Goal: Information Seeking & Learning: Compare options

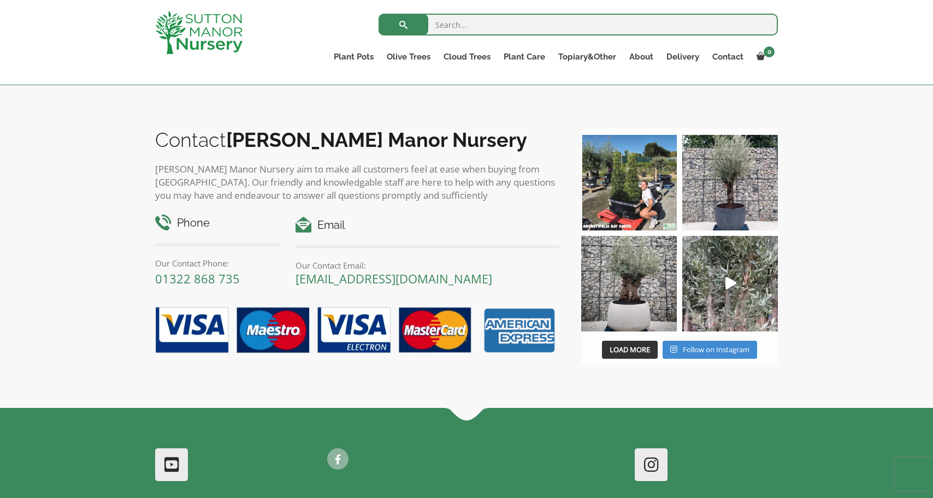
scroll to position [1004, 0]
click at [638, 304] on img at bounding box center [629, 284] width 96 height 96
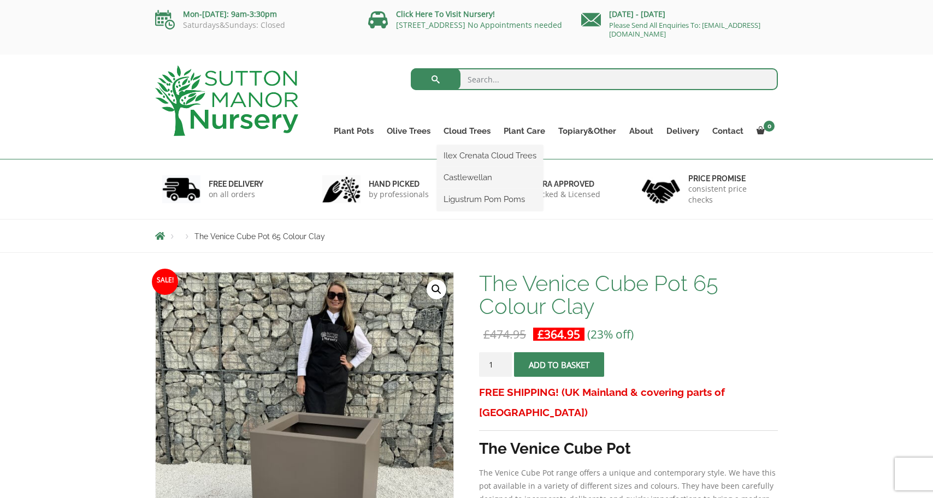
scroll to position [0, 0]
click at [528, 80] on input "search" at bounding box center [595, 79] width 368 height 22
type input "baralo"
click at [436, 79] on button "submit" at bounding box center [436, 79] width 50 height 22
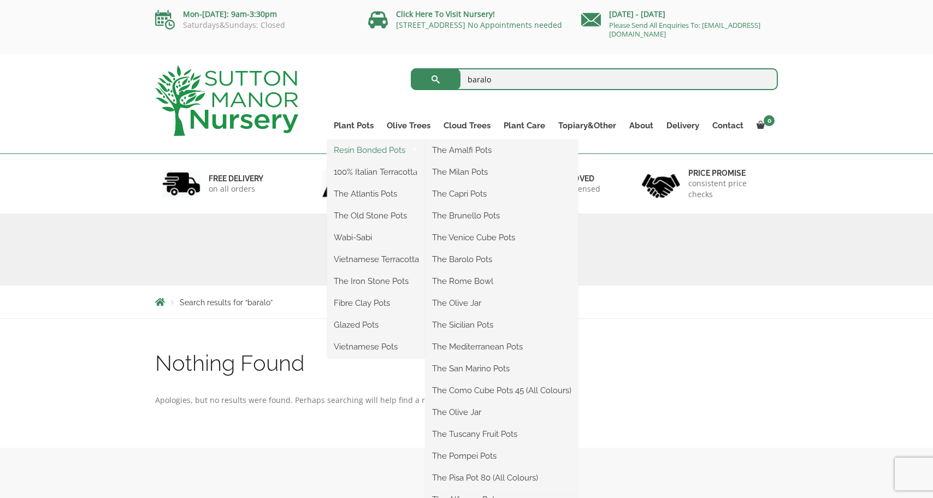
click at [356, 148] on link "Resin Bonded Pots" at bounding box center [376, 150] width 98 height 16
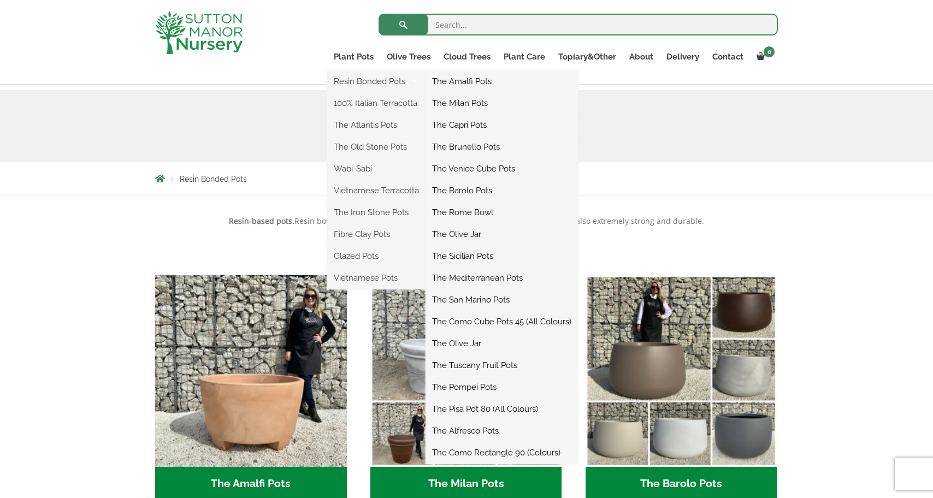
scroll to position [115, 0]
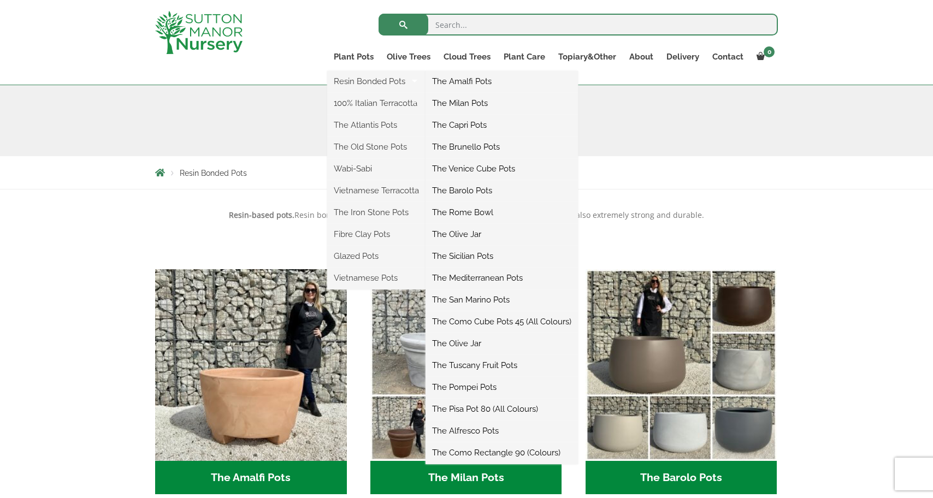
click at [487, 189] on link "The Barolo Pots" at bounding box center [502, 191] width 152 height 16
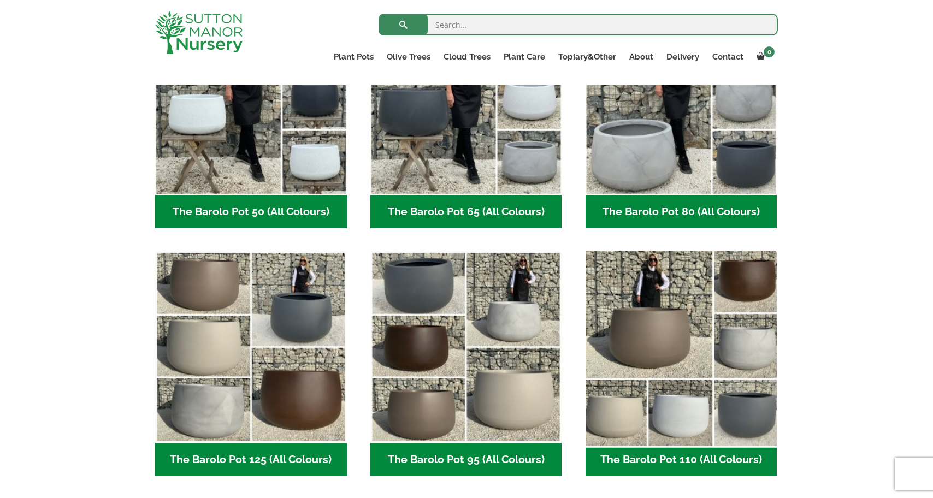
scroll to position [367, 0]
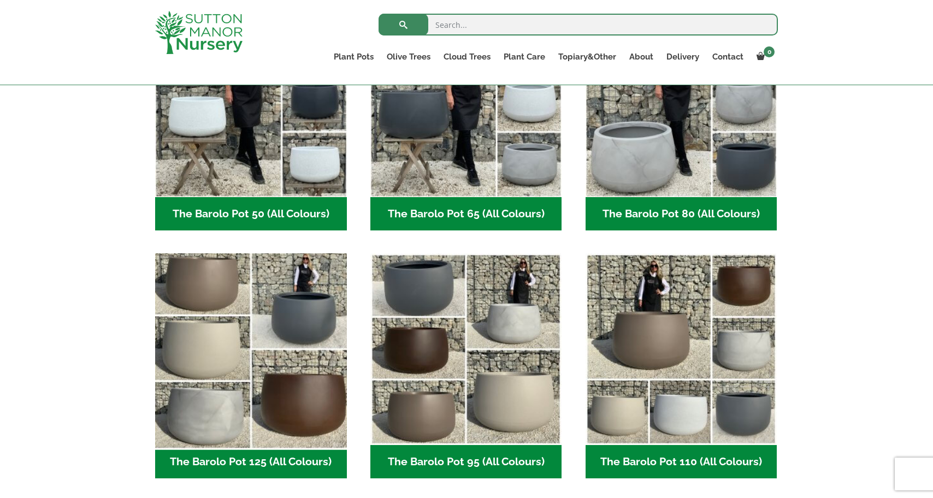
click at [310, 322] on img "Visit product category The Barolo Pot 125 (All Colours)" at bounding box center [250, 349] width 201 height 201
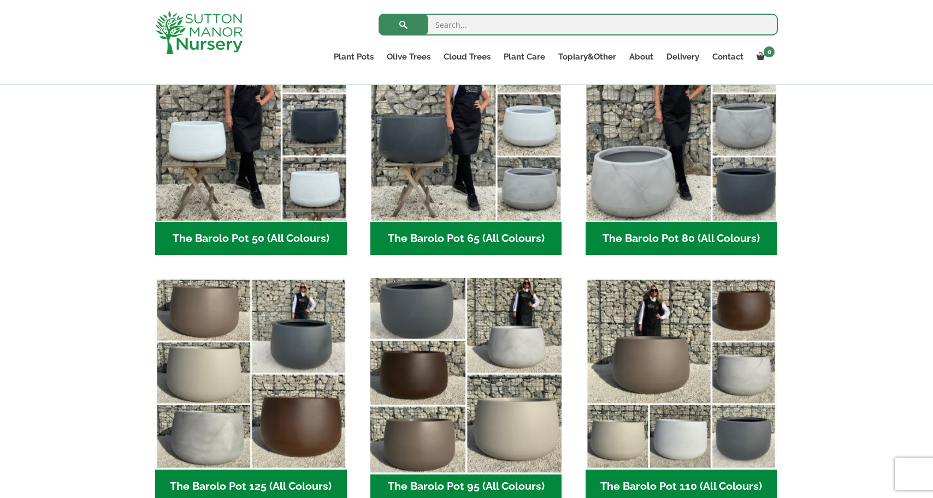
scroll to position [361, 0]
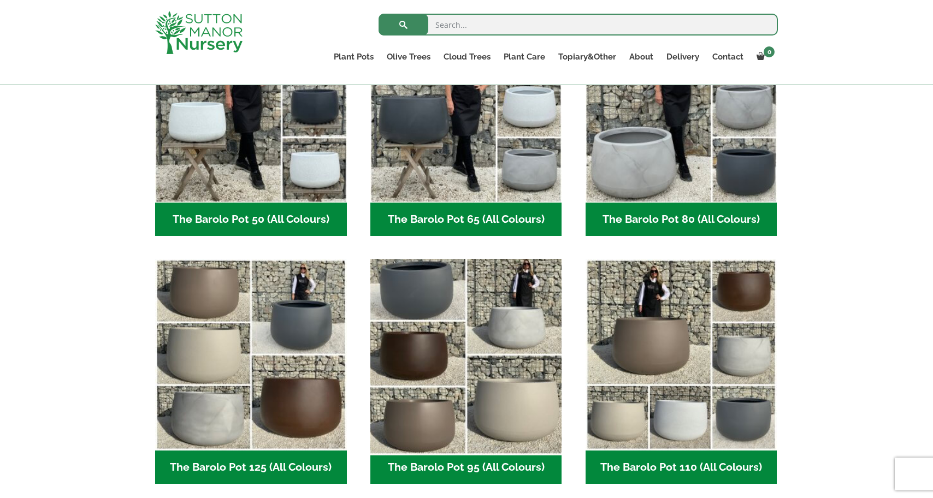
click at [492, 387] on img "Visit product category The Barolo Pot 95 (All Colours)" at bounding box center [466, 355] width 201 height 201
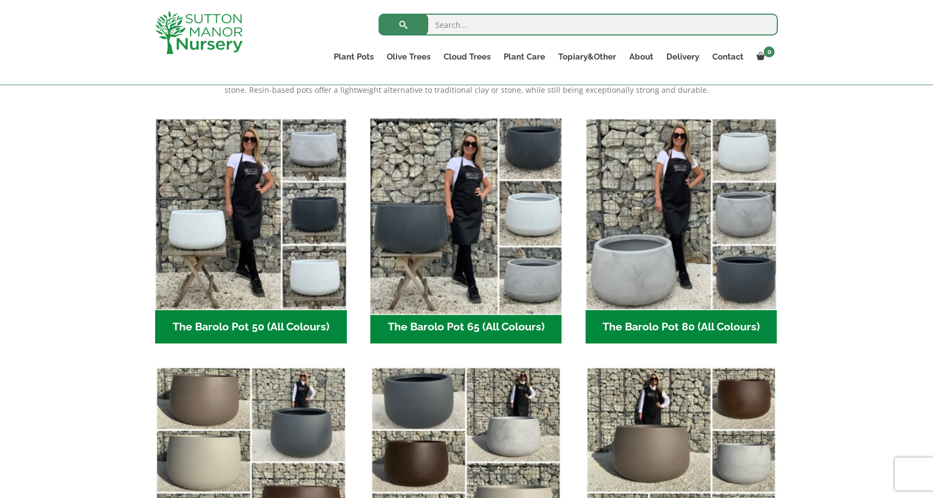
scroll to position [252, 0]
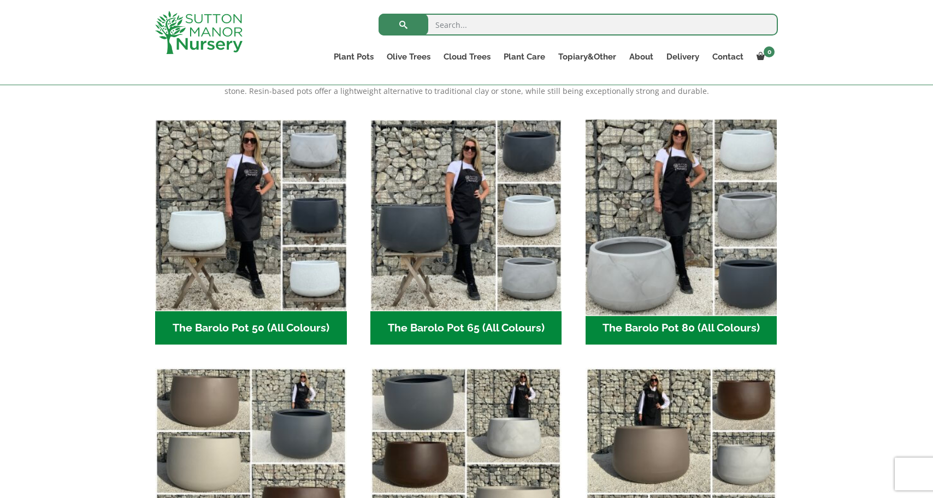
click at [672, 275] on img "Visit product category The Barolo Pot 80 (All Colours)" at bounding box center [681, 215] width 201 height 201
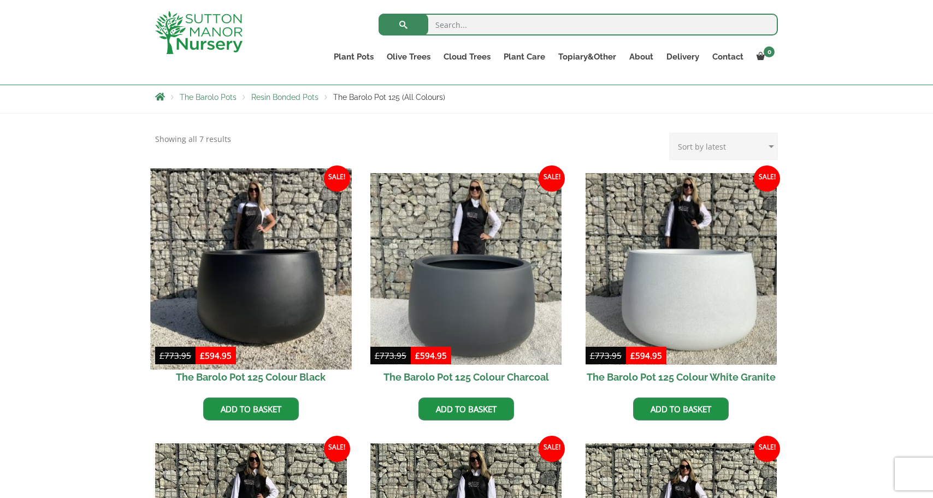
scroll to position [187, 0]
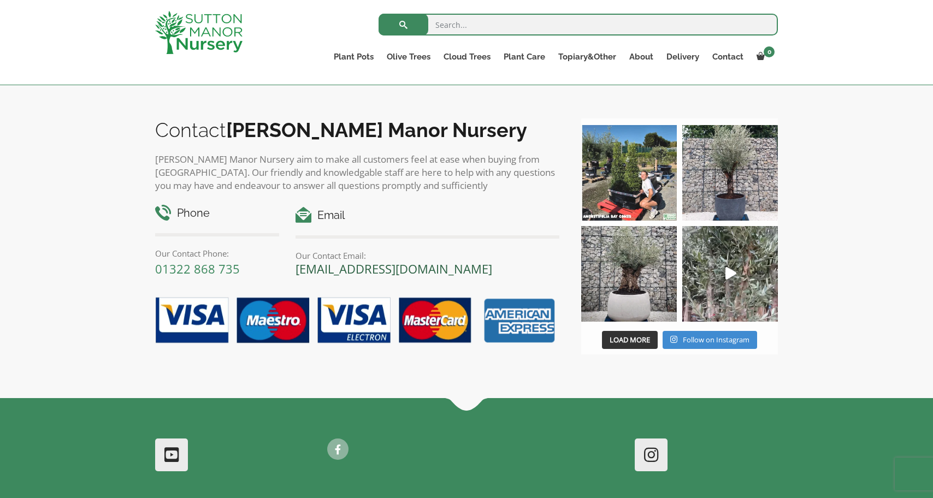
scroll to position [1141, 0]
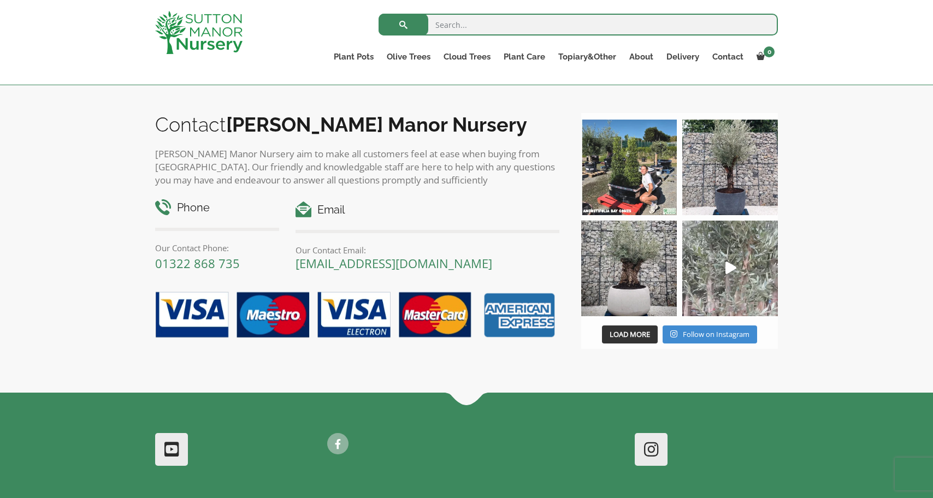
click at [723, 270] on img at bounding box center [731, 269] width 96 height 96
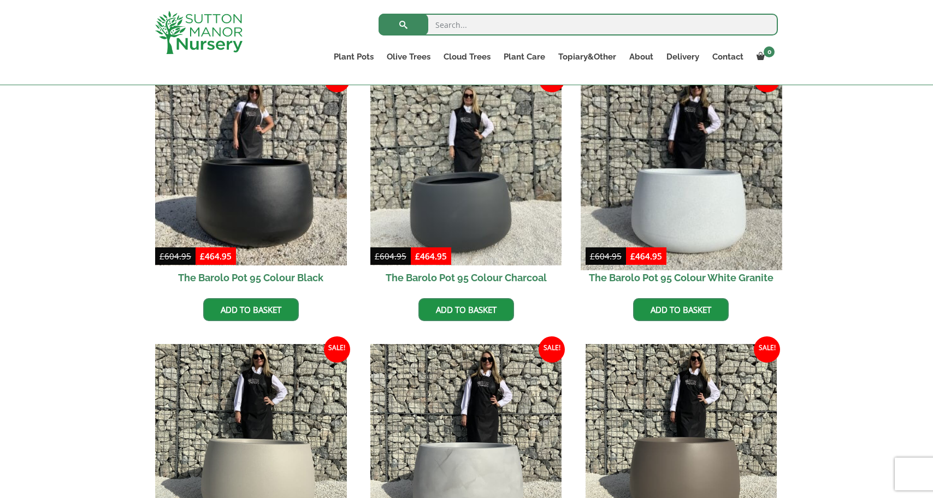
scroll to position [291, 0]
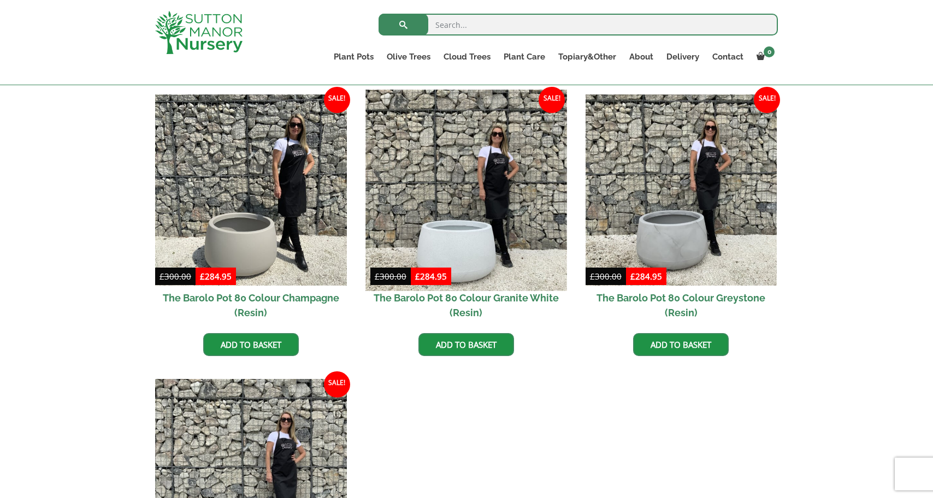
scroll to position [543, 0]
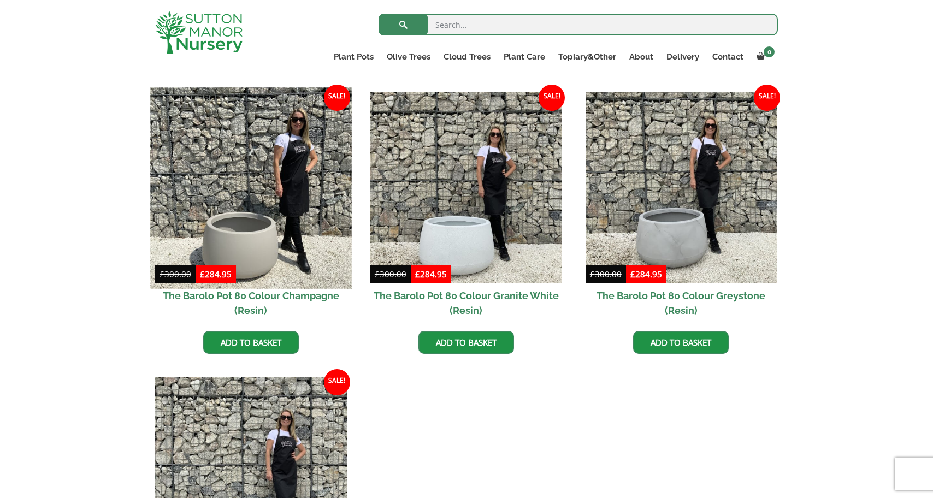
click at [253, 234] on img at bounding box center [250, 187] width 201 height 201
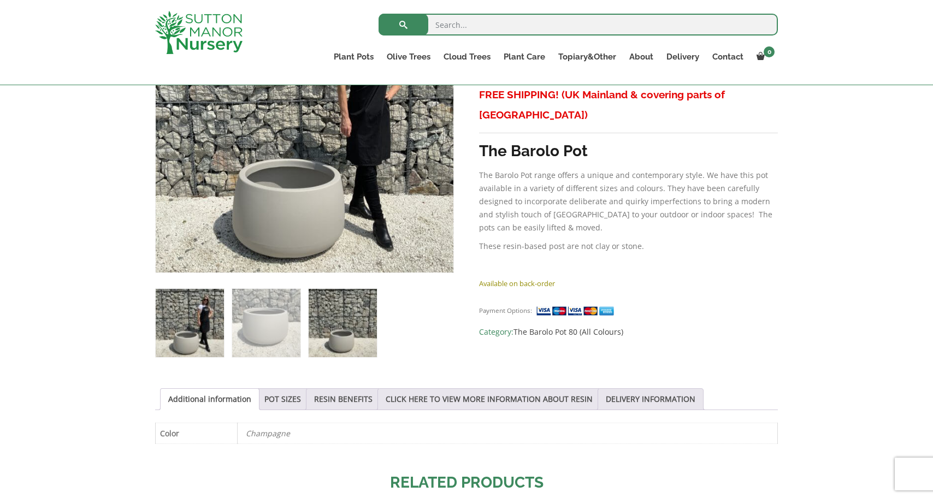
scroll to position [277, 0]
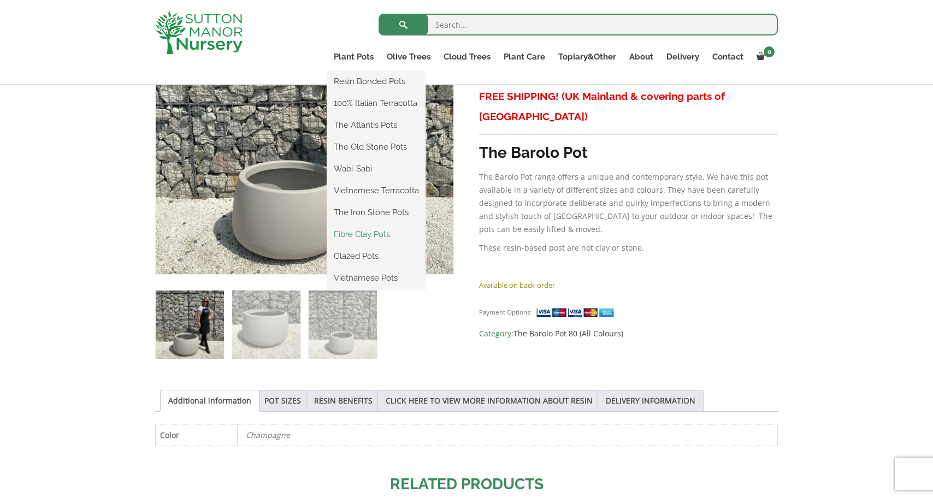
click at [371, 232] on link "Fibre Clay Pots" at bounding box center [376, 234] width 98 height 16
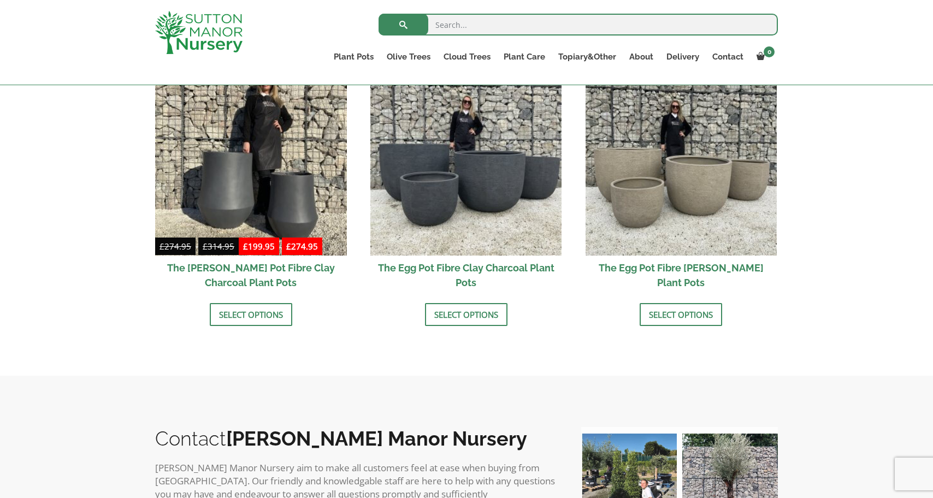
scroll to position [377, 0]
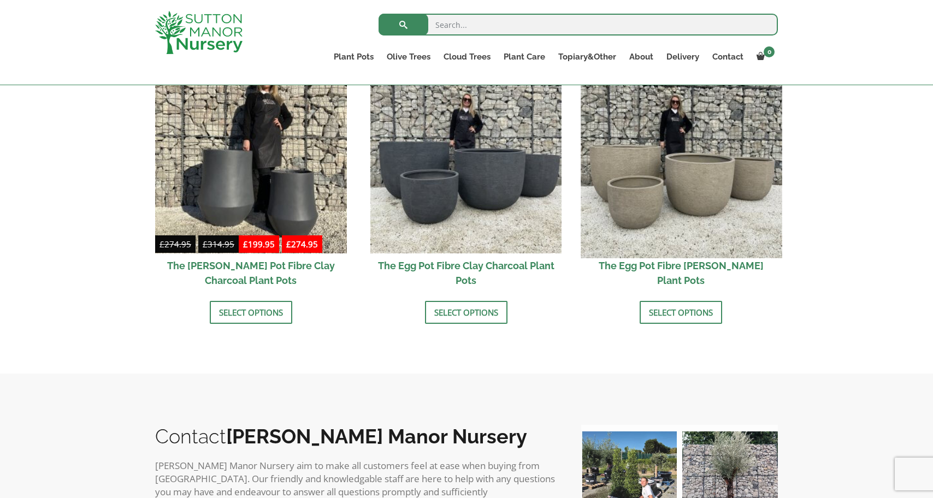
click at [654, 175] on img at bounding box center [681, 157] width 201 height 201
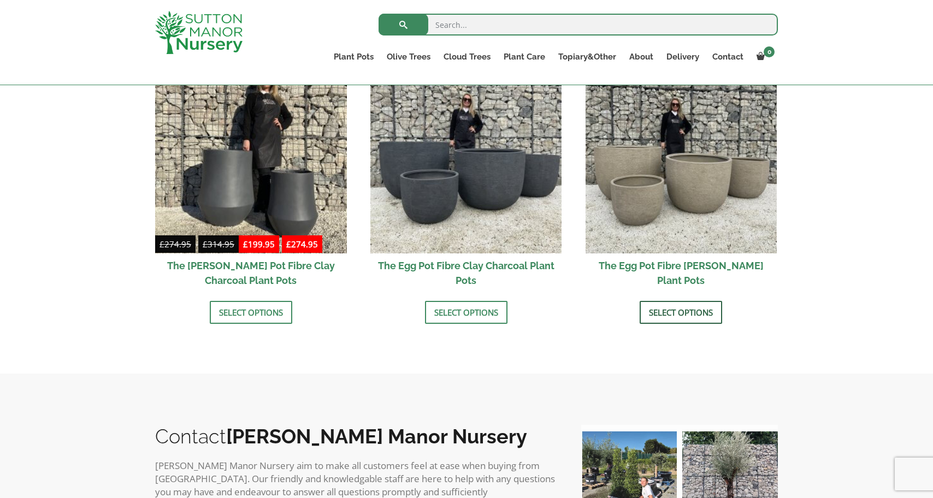
click at [660, 308] on link "Select options" at bounding box center [681, 312] width 83 height 23
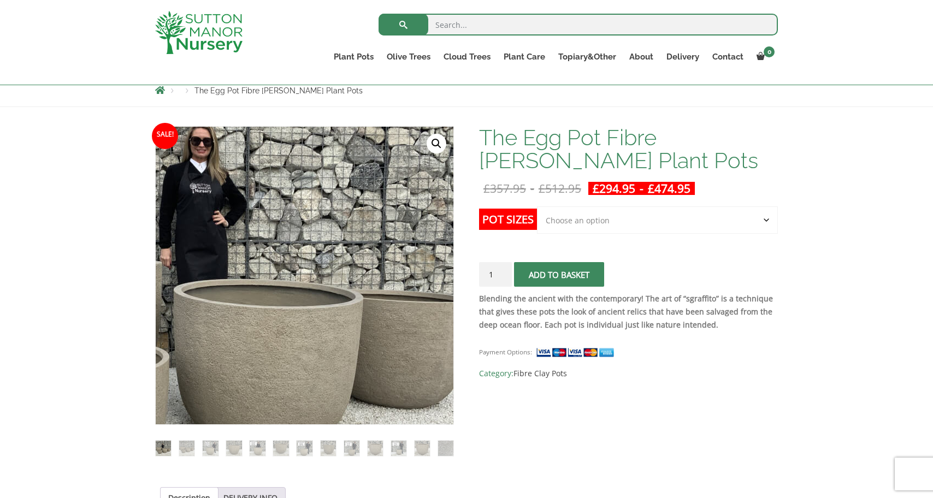
scroll to position [132, 0]
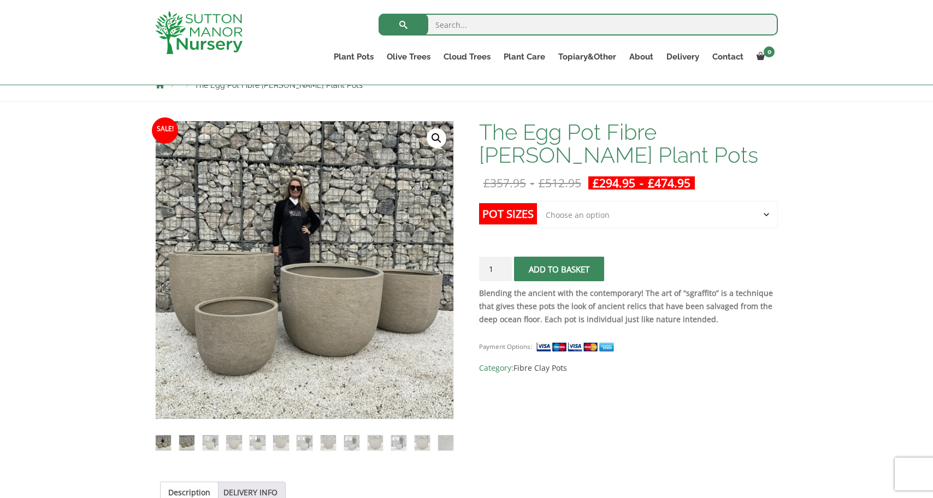
click at [186, 444] on img at bounding box center [186, 443] width 15 height 15
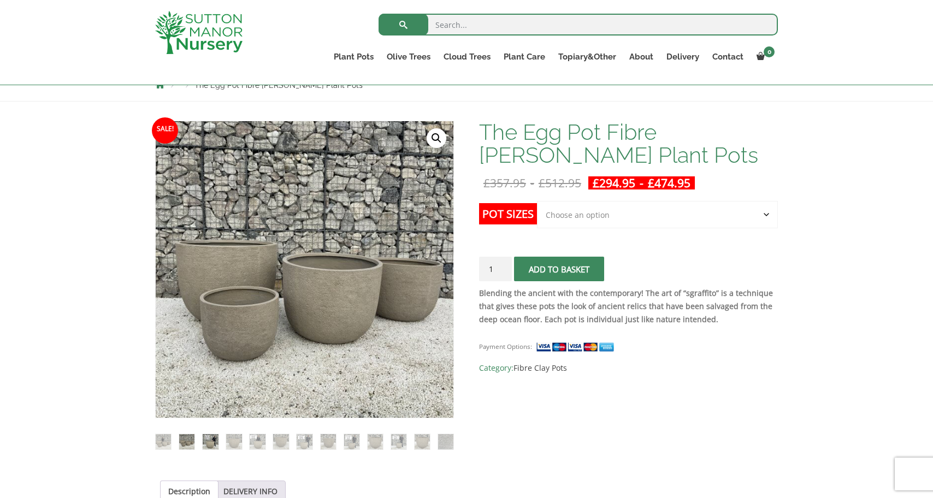
click at [213, 439] on img at bounding box center [210, 441] width 15 height 15
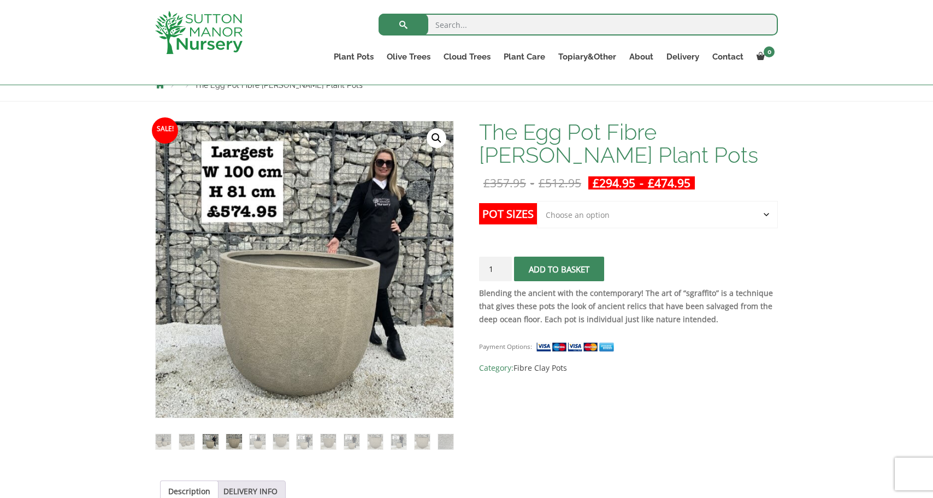
click at [236, 443] on img at bounding box center [233, 441] width 15 height 15
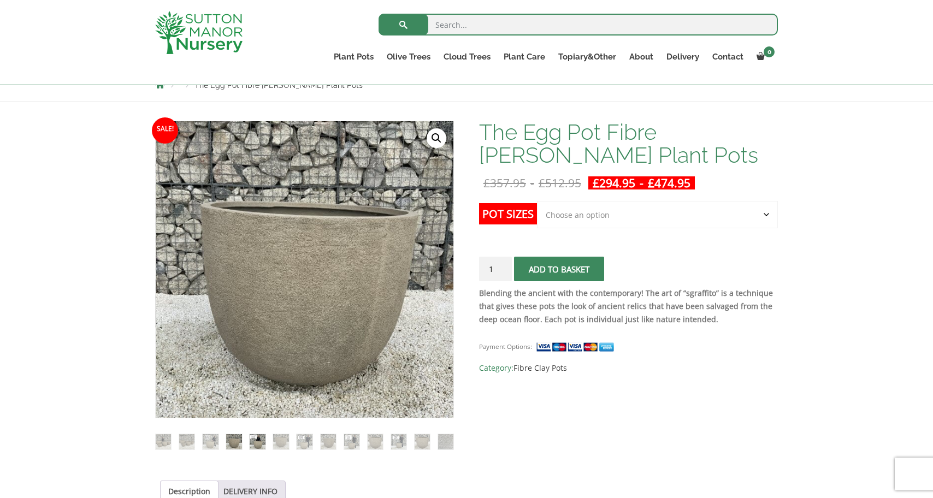
click at [257, 442] on img at bounding box center [257, 441] width 15 height 15
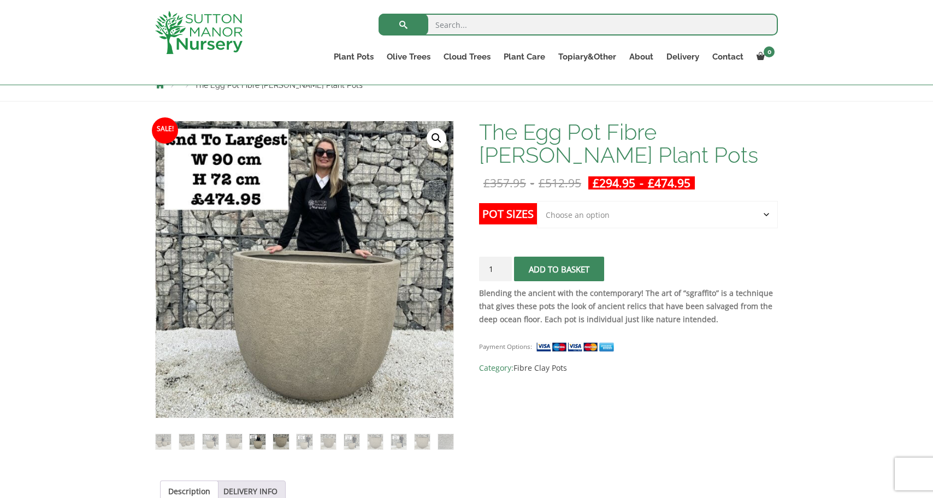
click at [282, 444] on img at bounding box center [280, 441] width 15 height 15
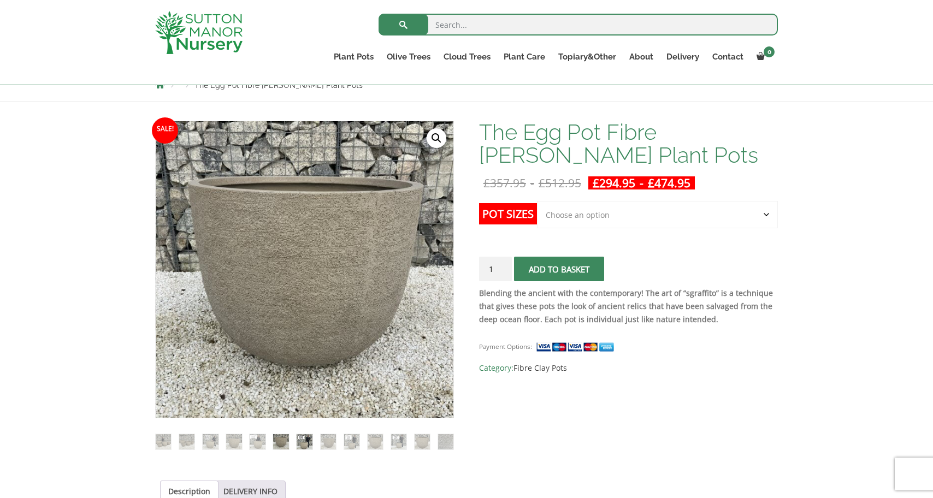
click at [300, 442] on img at bounding box center [304, 441] width 15 height 15
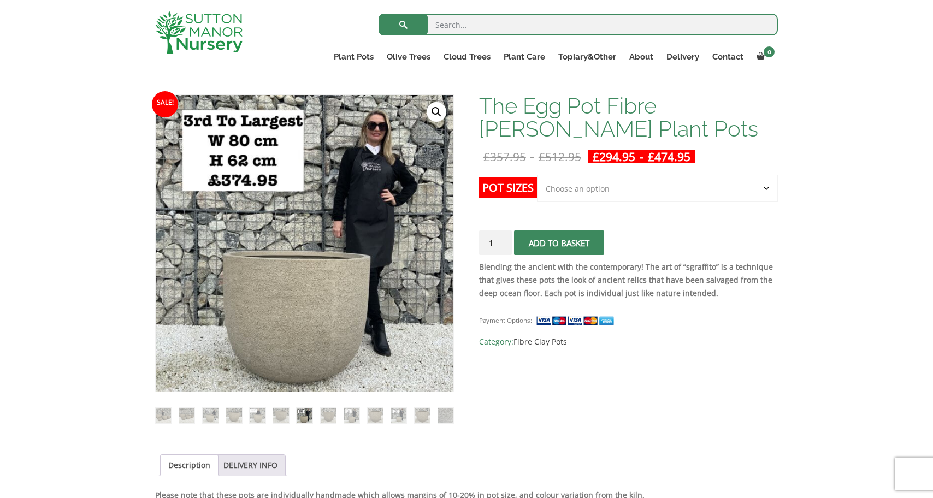
scroll to position [158, 0]
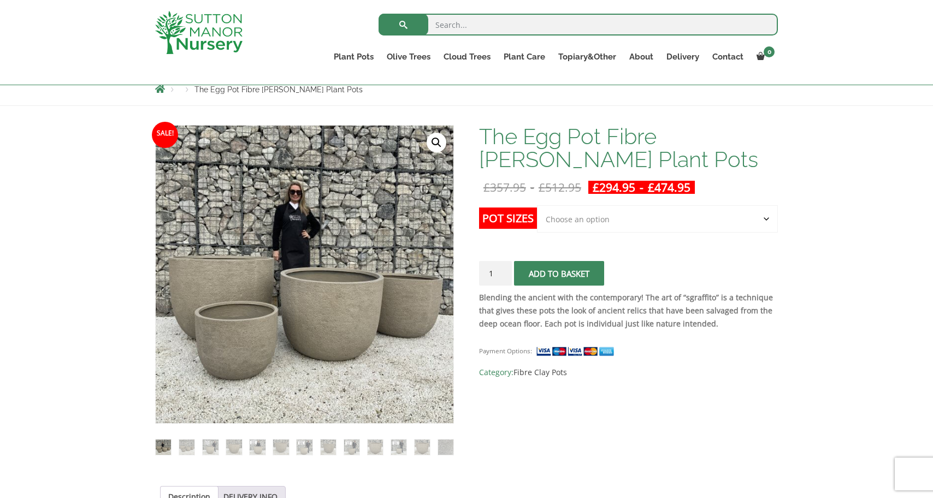
scroll to position [127, 0]
